Goal: Navigation & Orientation: Understand site structure

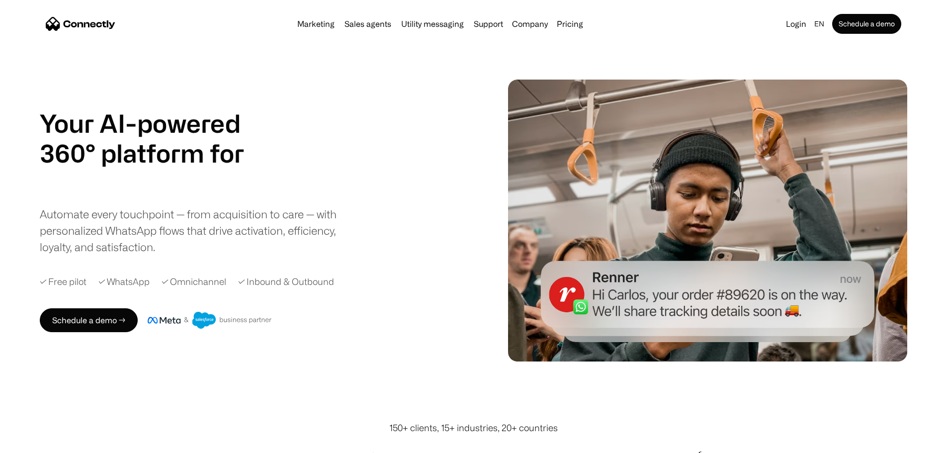
click at [194, 168] on h1 "Your AI-powered 360° platform for" at bounding box center [154, 138] width 229 height 60
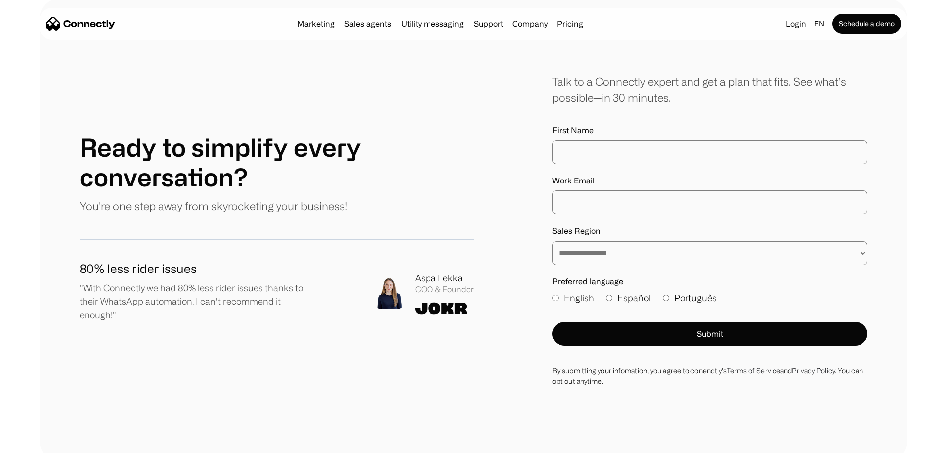
scroll to position [5579, 0]
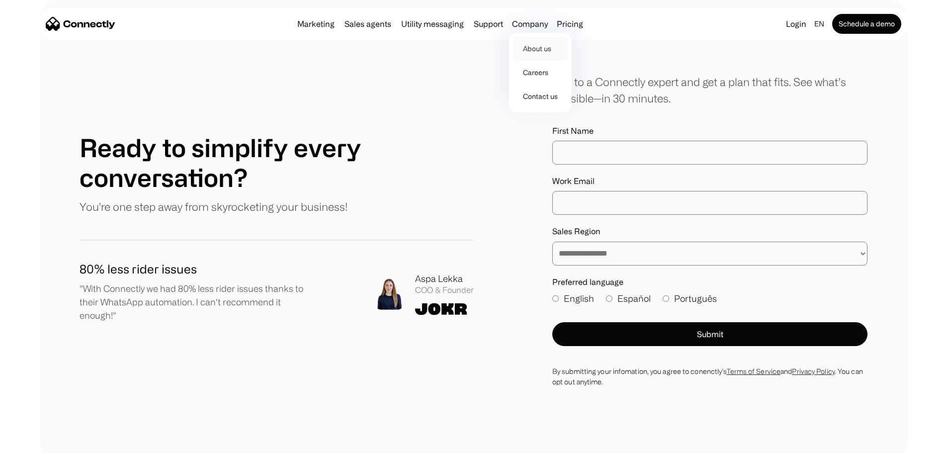
click at [542, 49] on link "About us" at bounding box center [540, 49] width 55 height 24
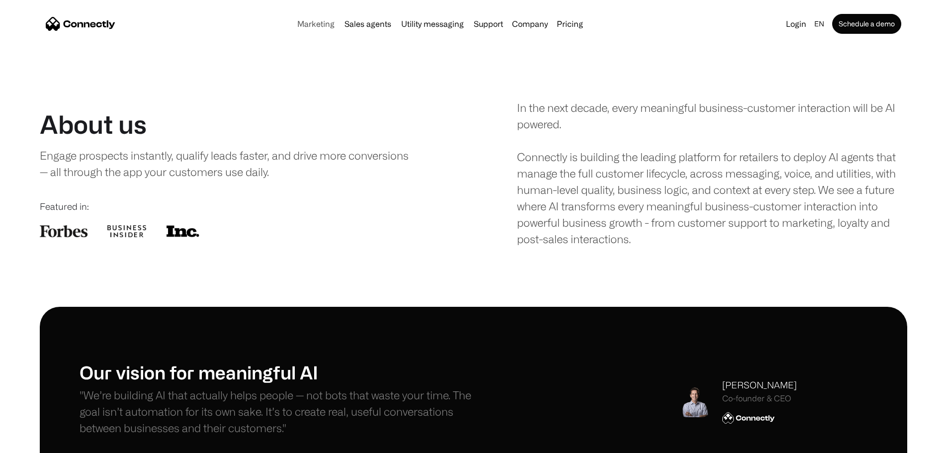
click at [293, 24] on link "Marketing" at bounding box center [315, 24] width 45 height 8
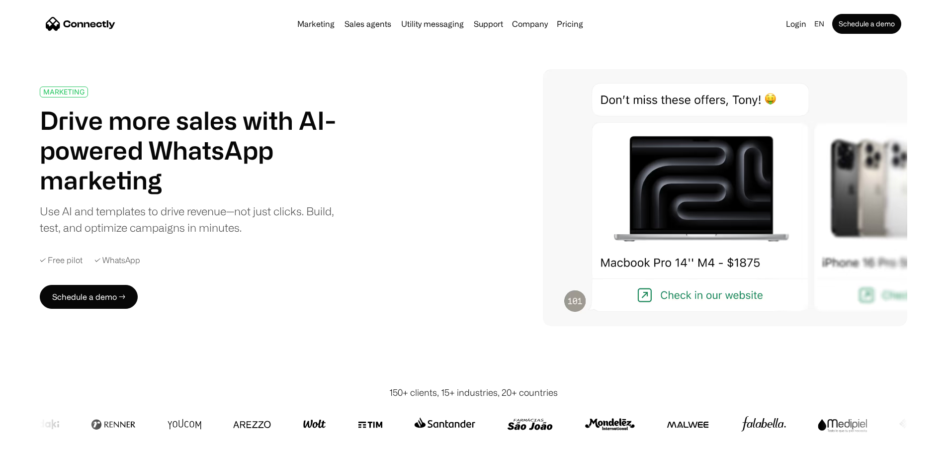
scroll to position [11, 0]
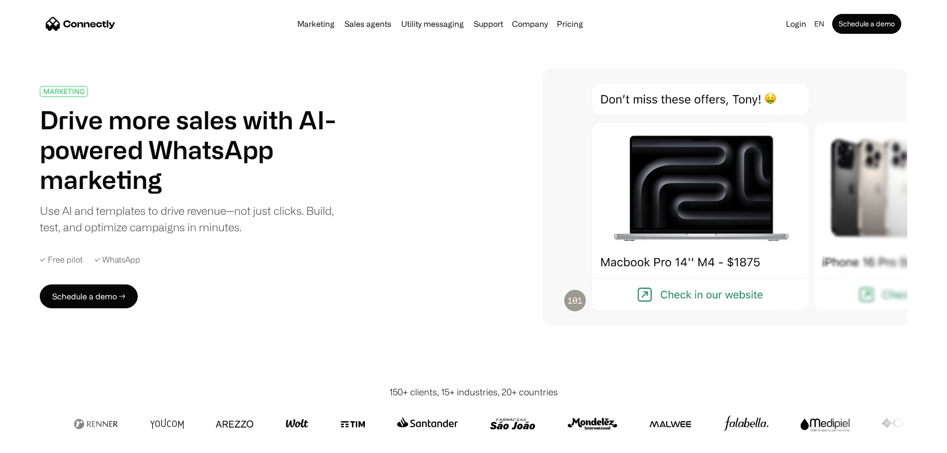
click at [115, 22] on img "home" at bounding box center [81, 24] width 70 height 14
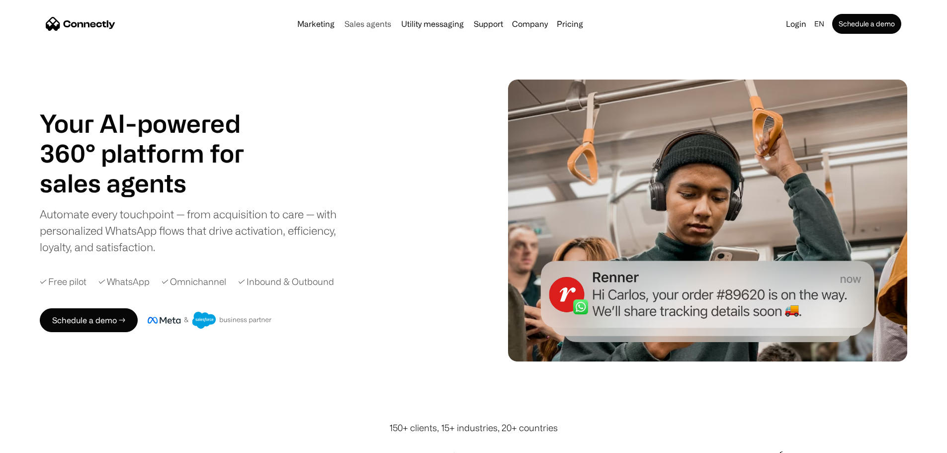
click at [359, 28] on link "Sales agents" at bounding box center [368, 24] width 55 height 8
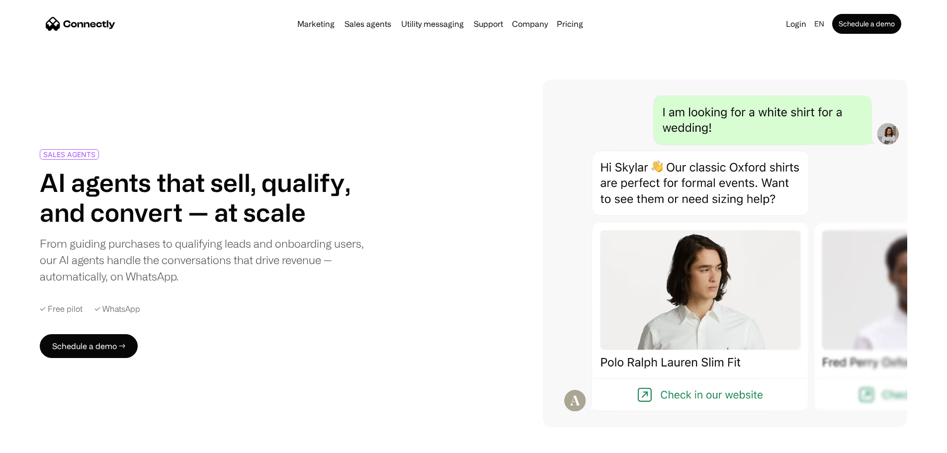
click at [406, 31] on div "Marketing Sales agents Utility messaging Support Company About us Careers Conta…" at bounding box center [440, 24] width 294 height 14
click at [412, 28] on link "Utility messaging" at bounding box center [432, 24] width 71 height 8
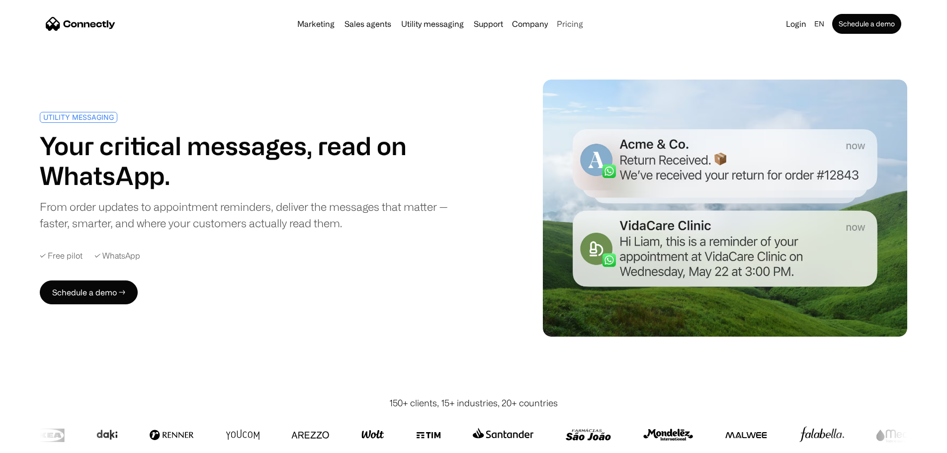
click at [587, 26] on link "Pricing" at bounding box center [570, 24] width 34 height 8
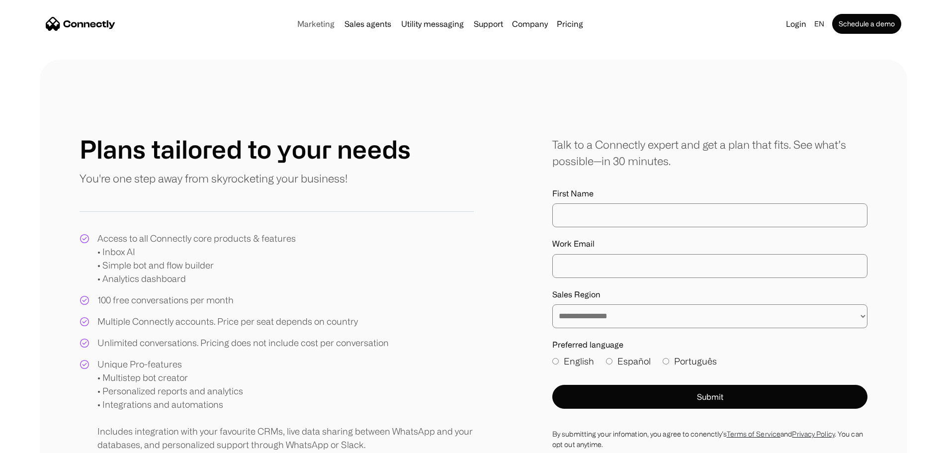
click at [293, 27] on link "Marketing" at bounding box center [315, 24] width 45 height 8
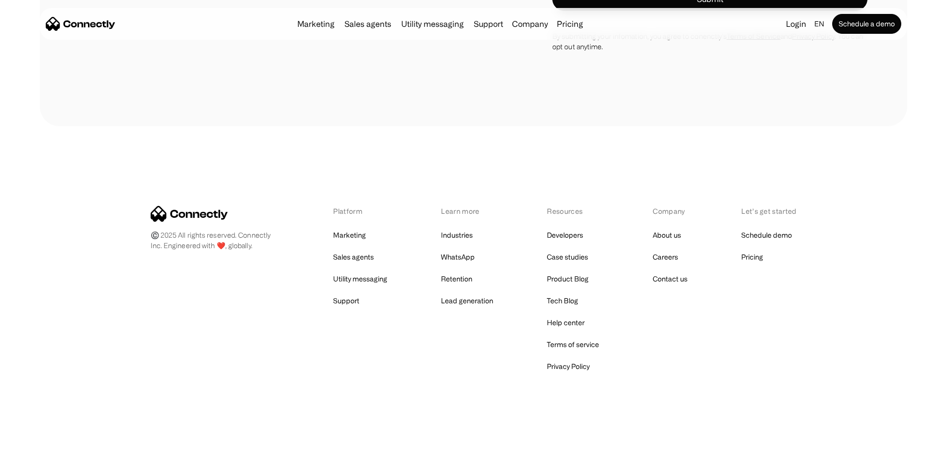
scroll to position [3624, 0]
click at [668, 260] on link "Careers" at bounding box center [665, 257] width 25 height 14
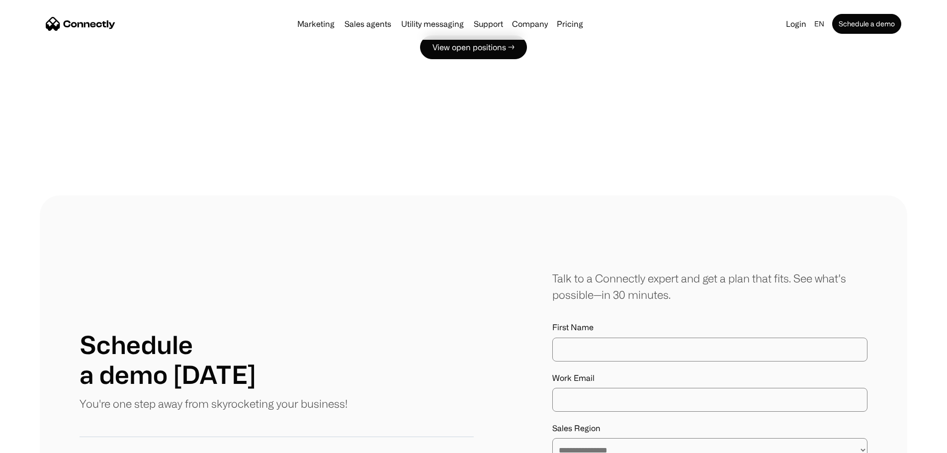
scroll to position [1913, 0]
